Goal: Find specific page/section: Find specific page/section

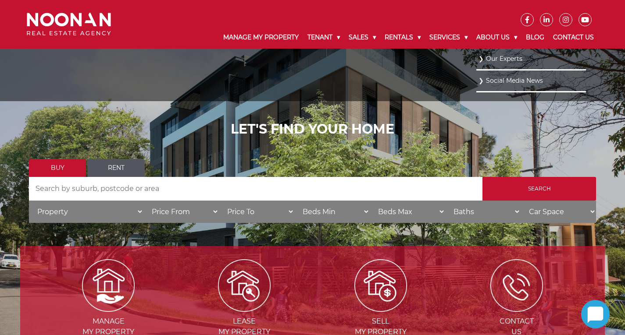
click at [502, 58] on link "Our Experts" at bounding box center [530, 59] width 105 height 12
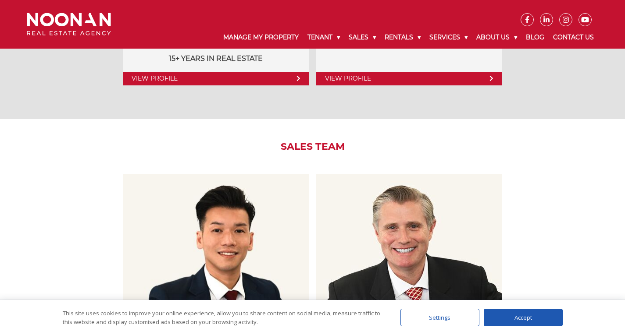
scroll to position [921, 0]
